Goal: Transaction & Acquisition: Purchase product/service

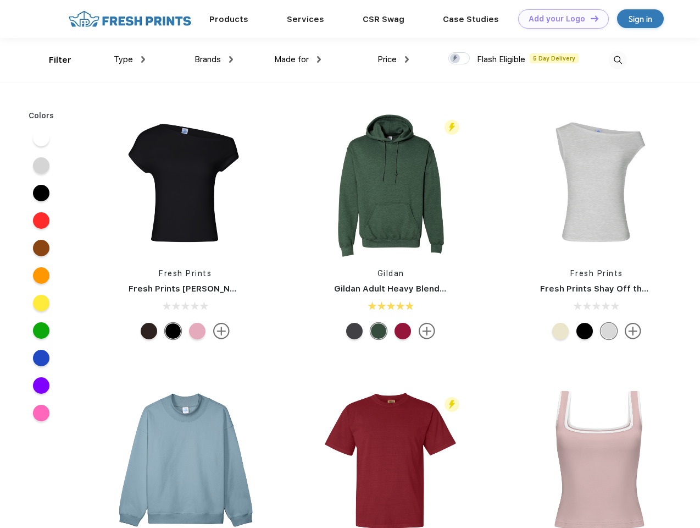
click at [560, 19] on link "Add your Logo Design Tool" at bounding box center [563, 18] width 91 height 19
click at [0, 0] on div "Design Tool" at bounding box center [0, 0] width 0 height 0
click at [590, 18] on link "Add your Logo Design Tool" at bounding box center [563, 18] width 91 height 19
click at [53, 60] on div "Filter" at bounding box center [60, 60] width 23 height 13
click at [130, 59] on span "Type" at bounding box center [123, 59] width 19 height 10
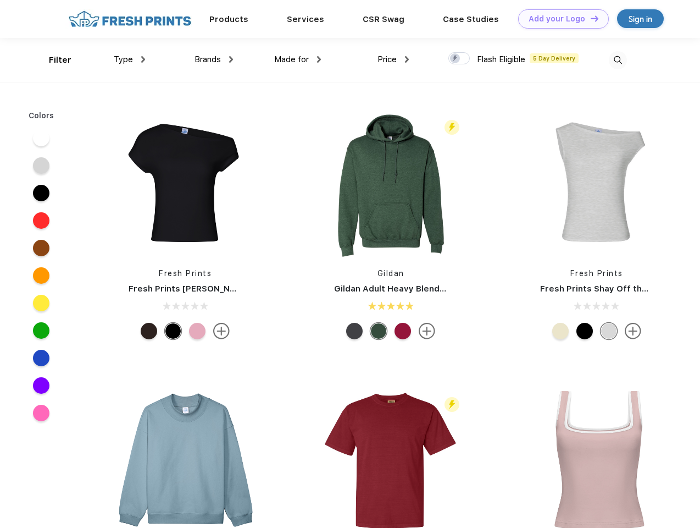
click at [214, 59] on span "Brands" at bounding box center [208, 59] width 26 height 10
click at [298, 59] on span "Made for" at bounding box center [291, 59] width 35 height 10
click at [394, 59] on span "Price" at bounding box center [387, 59] width 19 height 10
click at [460, 59] on div at bounding box center [459, 58] width 21 height 12
click at [456, 59] on input "checkbox" at bounding box center [452, 55] width 7 height 7
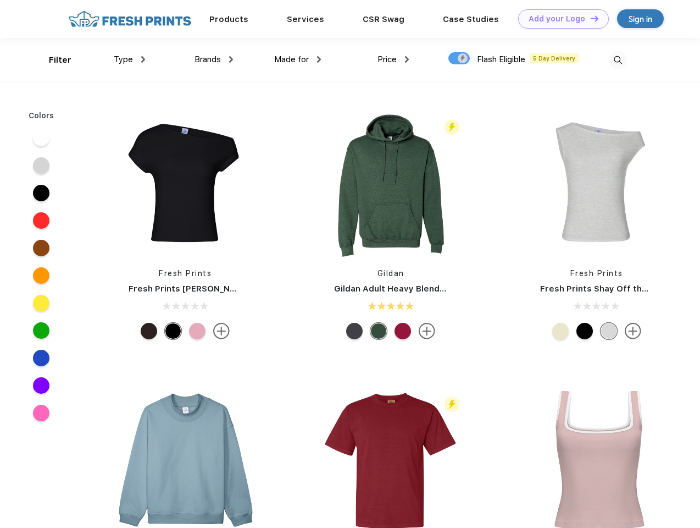
click at [618, 60] on img at bounding box center [618, 60] width 18 height 18
